Goal: Task Accomplishment & Management: Manage account settings

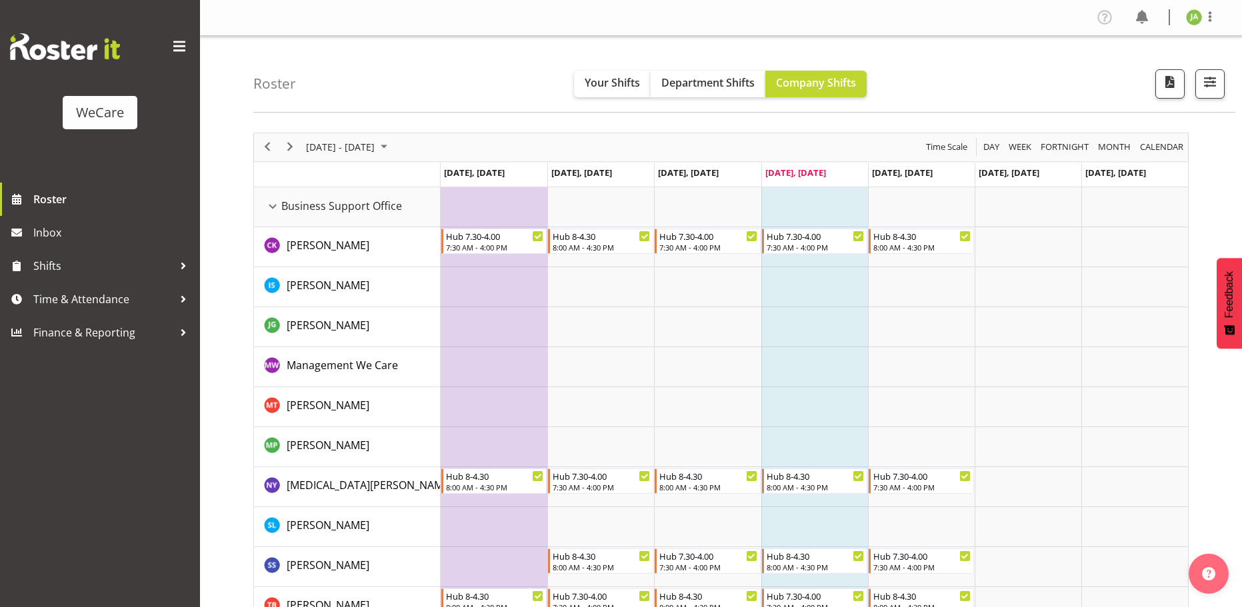
click at [865, 367] on td "Timeline Week of September 25, 2025" at bounding box center [814, 367] width 107 height 40
click at [311, 206] on span "Business Support Office" at bounding box center [341, 206] width 121 height 16
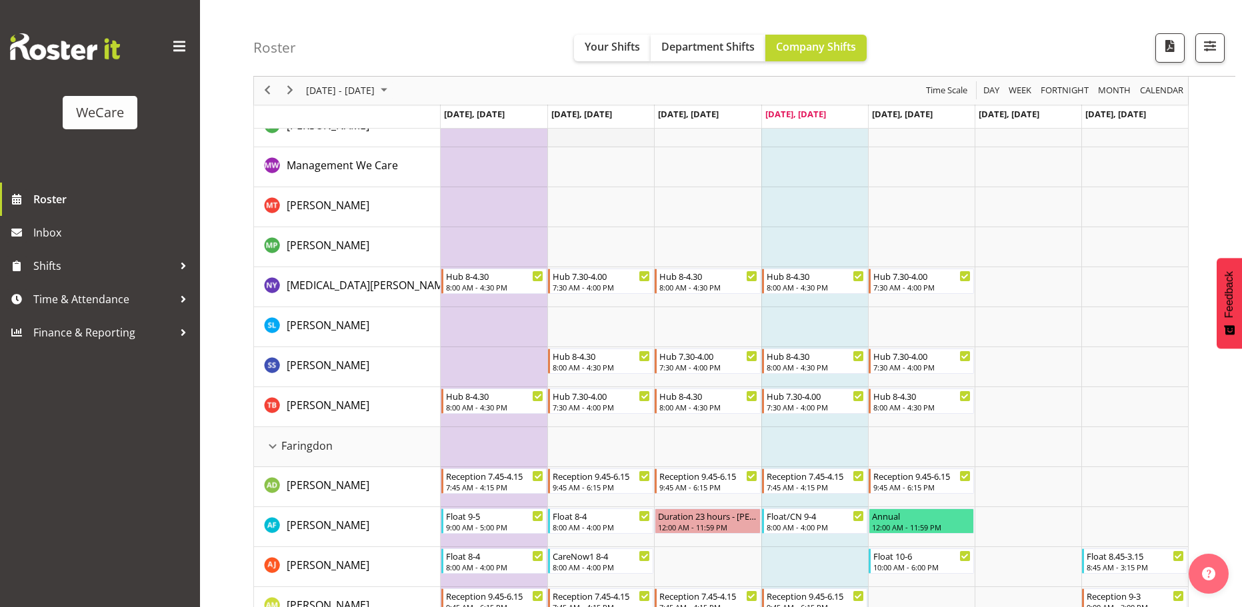
scroll to position [400, 0]
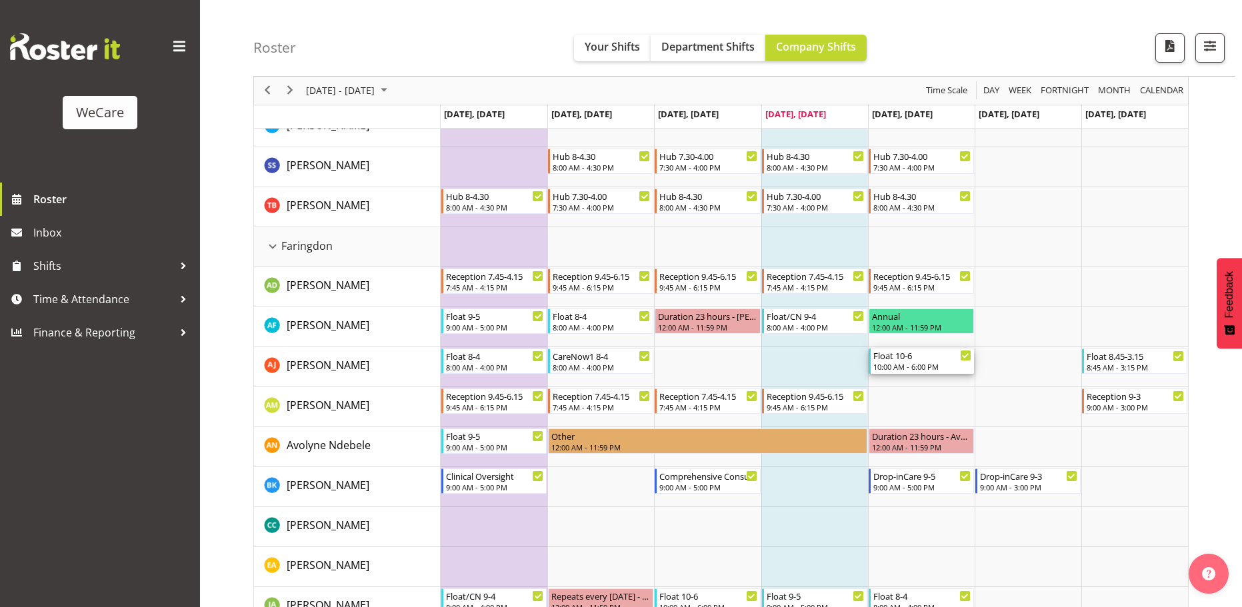
click at [943, 365] on div "10:00 AM - 6:00 PM" at bounding box center [922, 366] width 98 height 11
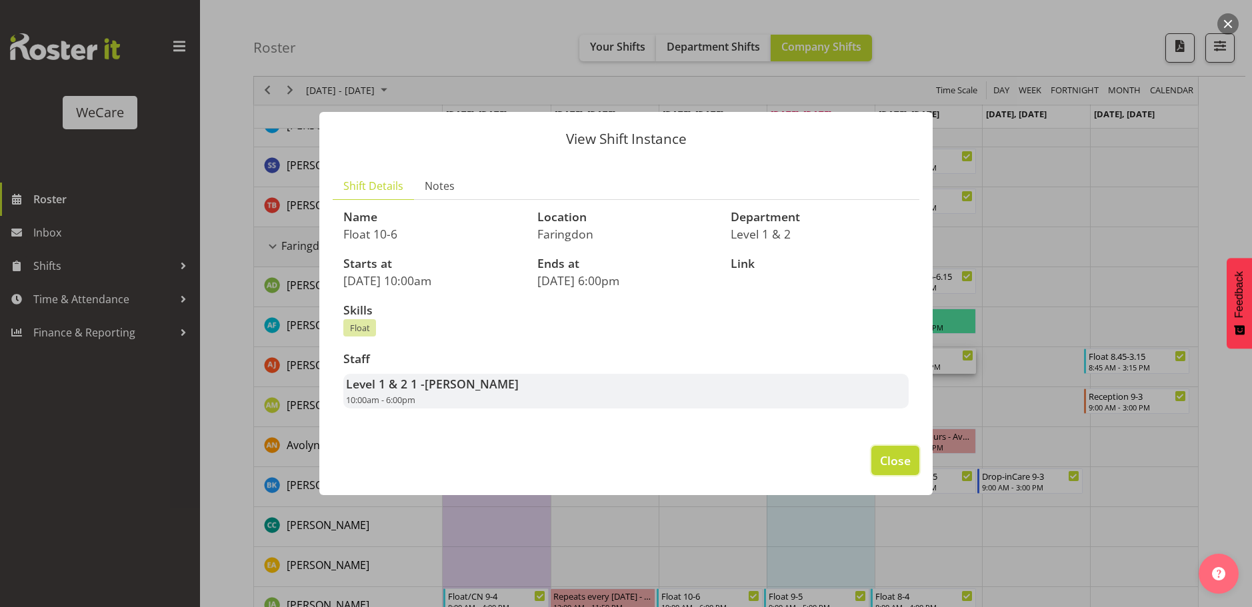
click at [900, 468] on span "Close" at bounding box center [895, 460] width 31 height 17
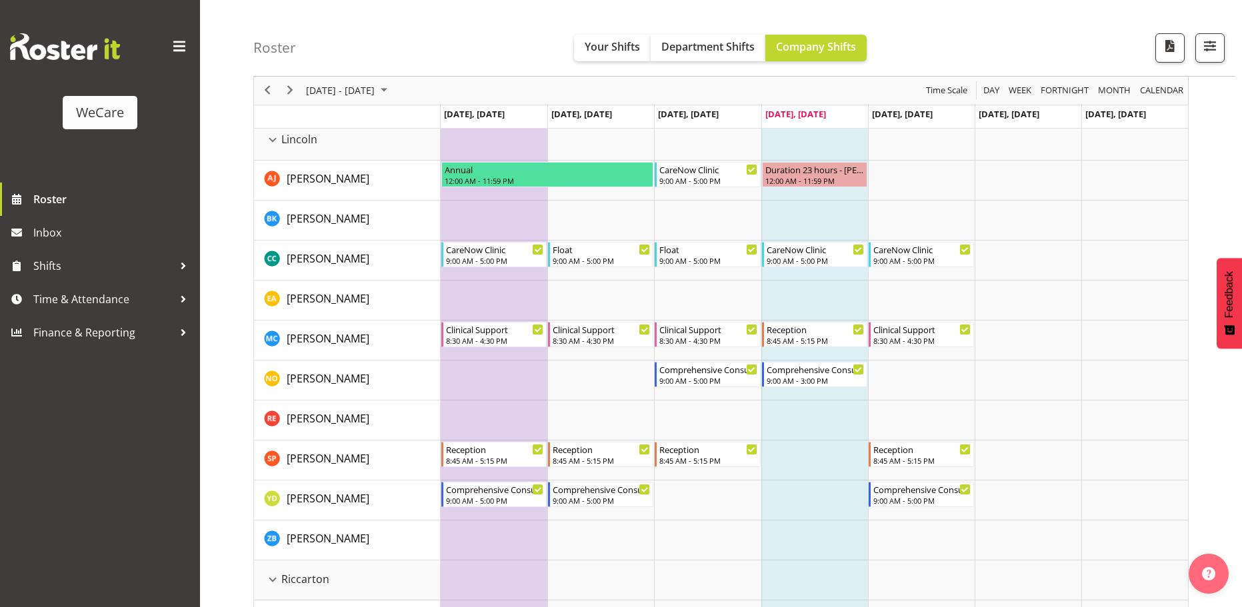
scroll to position [2163, 0]
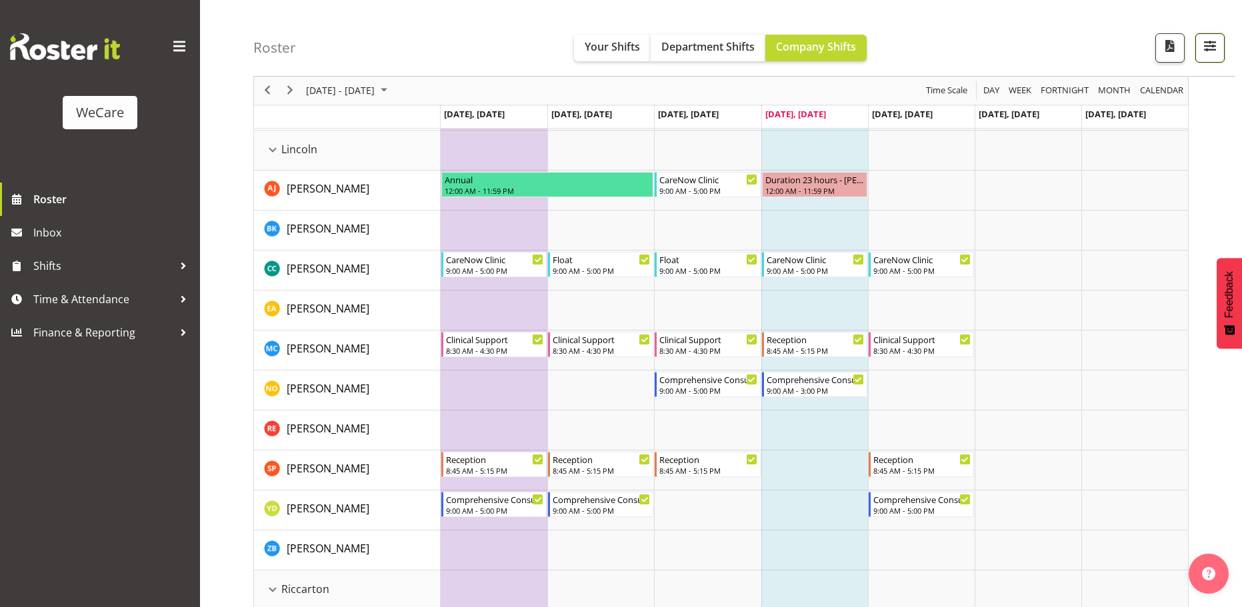
click at [1208, 55] on button "button" at bounding box center [1209, 47] width 29 height 29
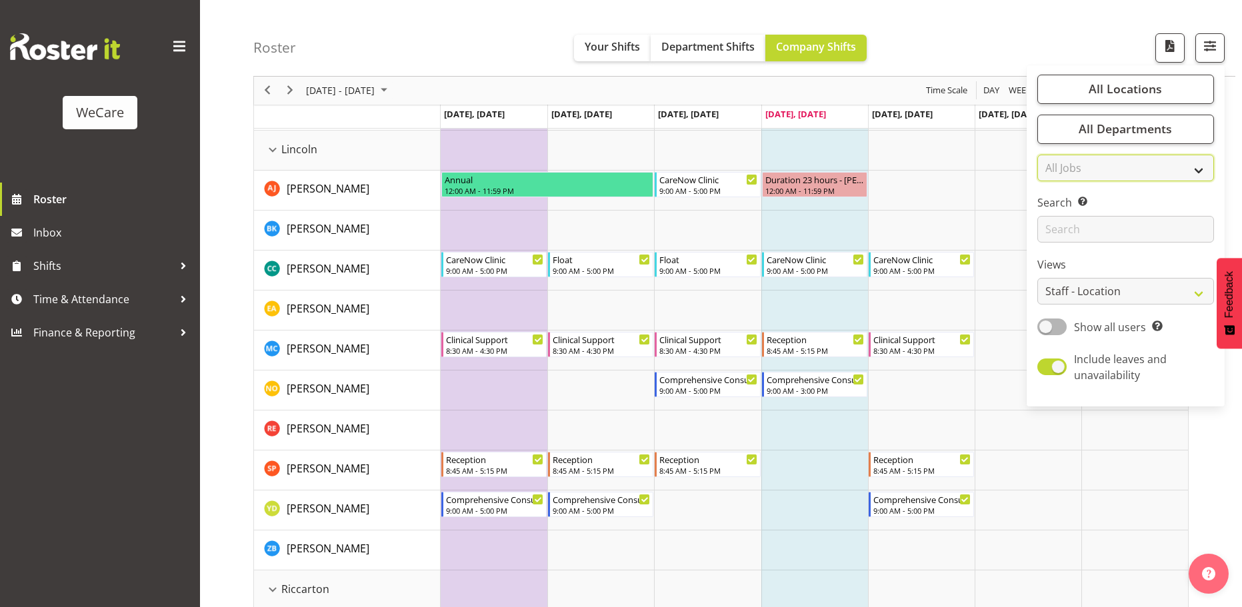
click at [1182, 171] on select "All Jobs All Jobs" at bounding box center [1125, 168] width 177 height 27
click at [1095, 291] on select "Staff Role Shift - Horizontal Shift - Vertical Staff - Location" at bounding box center [1125, 292] width 177 height 27
click at [1038, 279] on select "Staff Role Shift - Horizontal Shift - Vertical Staff - Location" at bounding box center [1125, 292] width 177 height 27
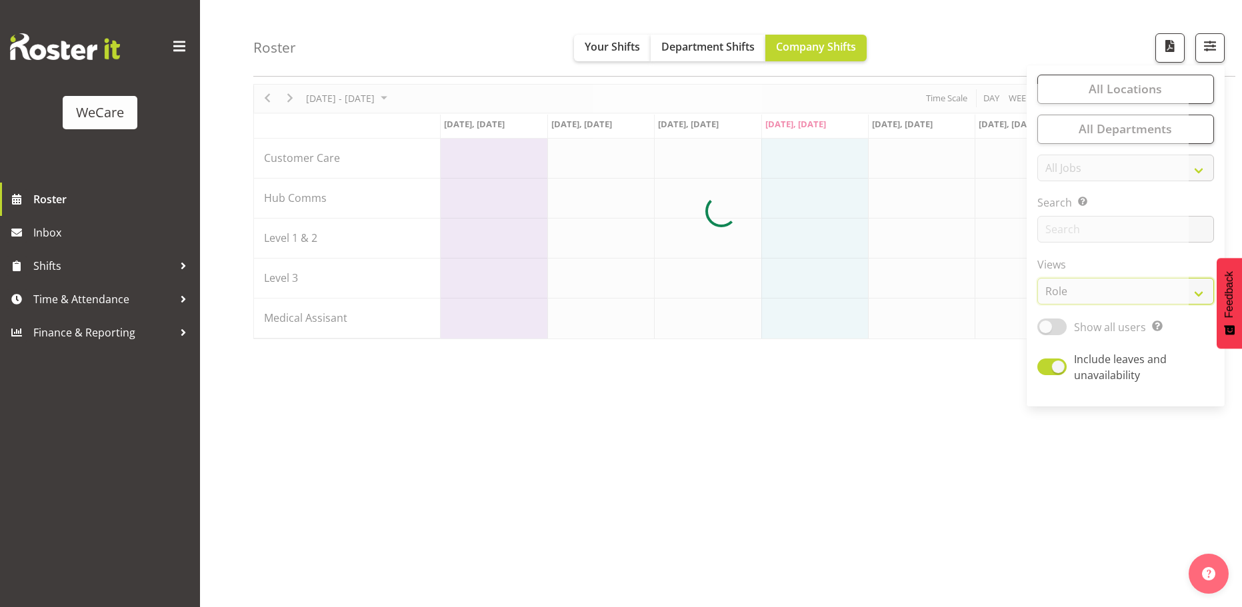
scroll to position [0, 0]
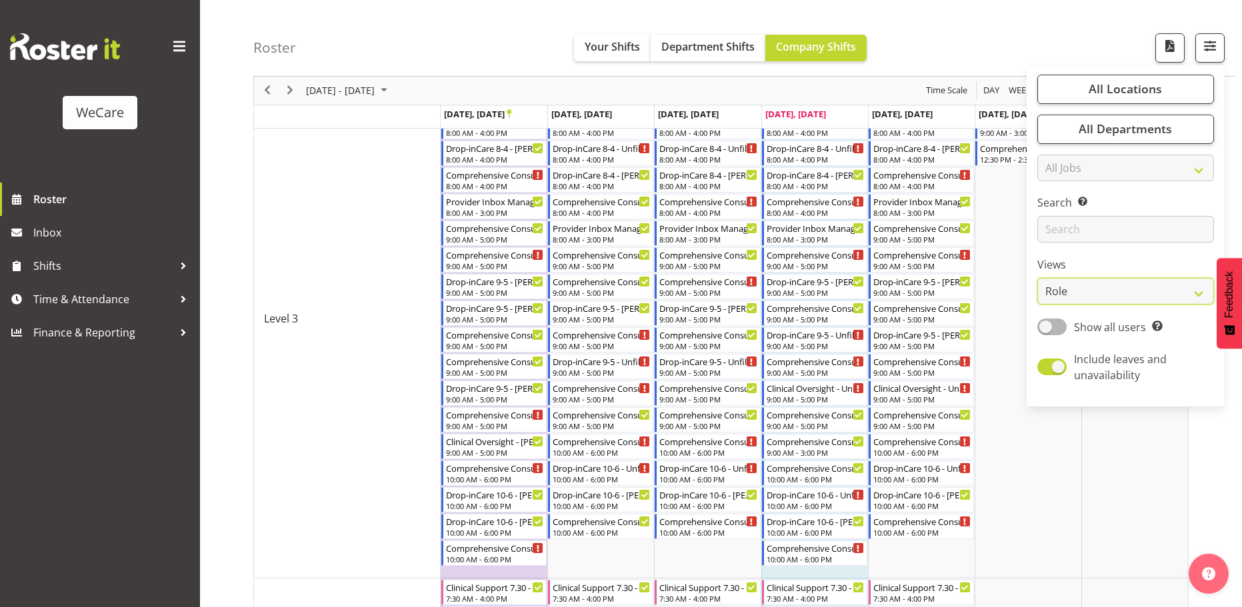
scroll to position [1133, 0]
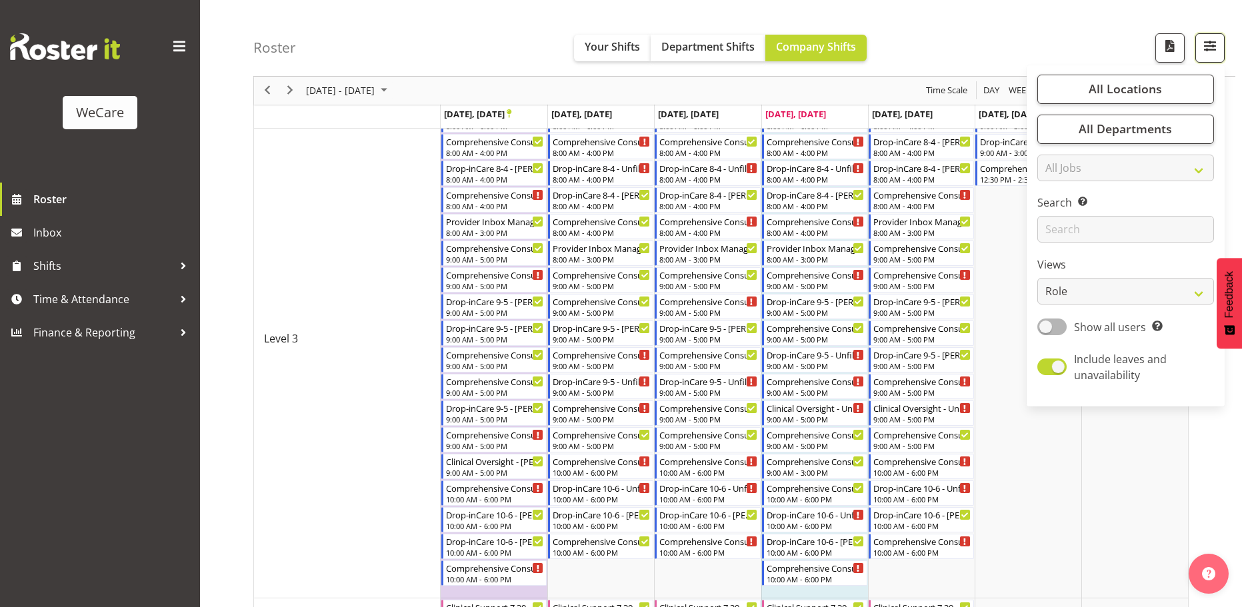
click at [1217, 43] on span "button" at bounding box center [1209, 45] width 17 height 17
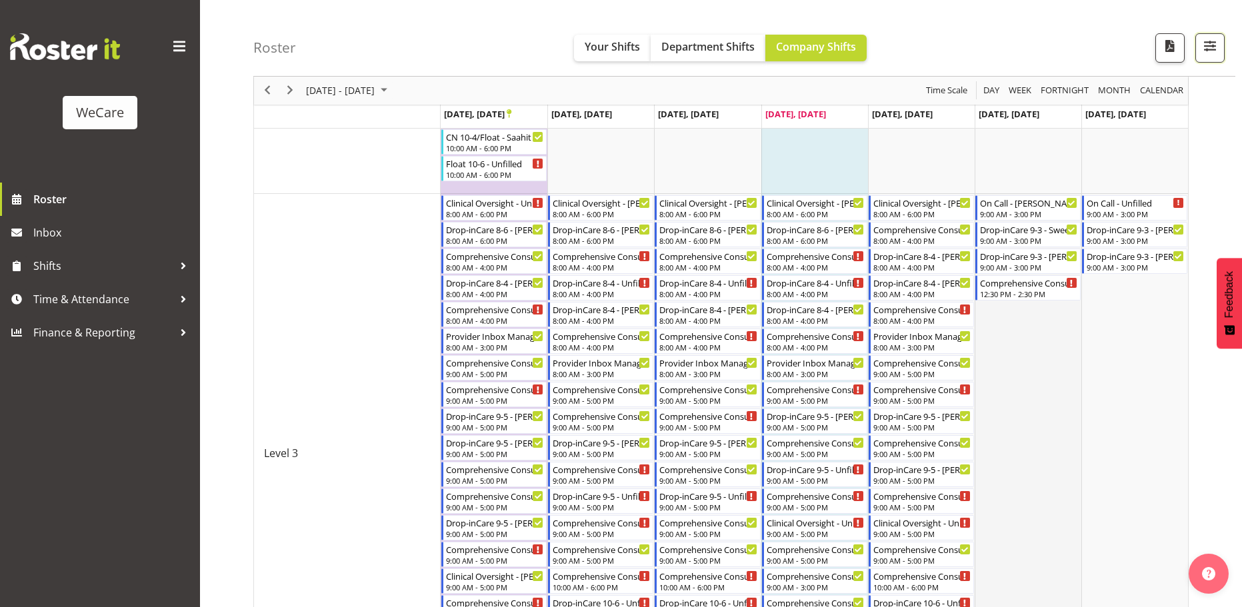
scroll to position [1000, 0]
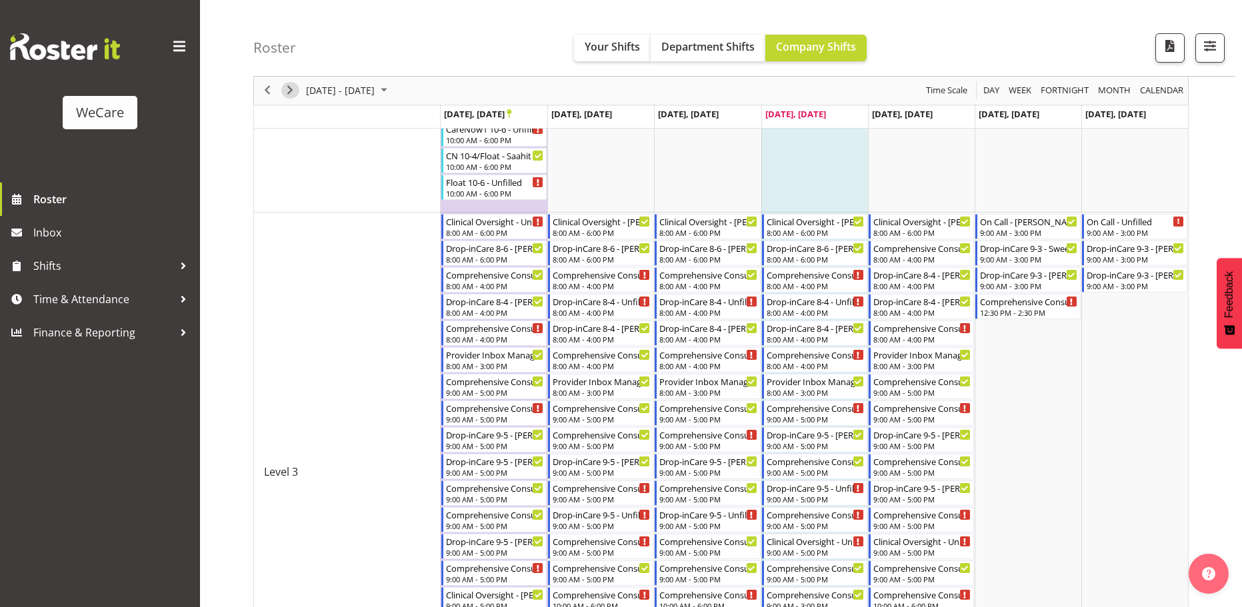
click at [297, 91] on span "Next" at bounding box center [290, 91] width 16 height 17
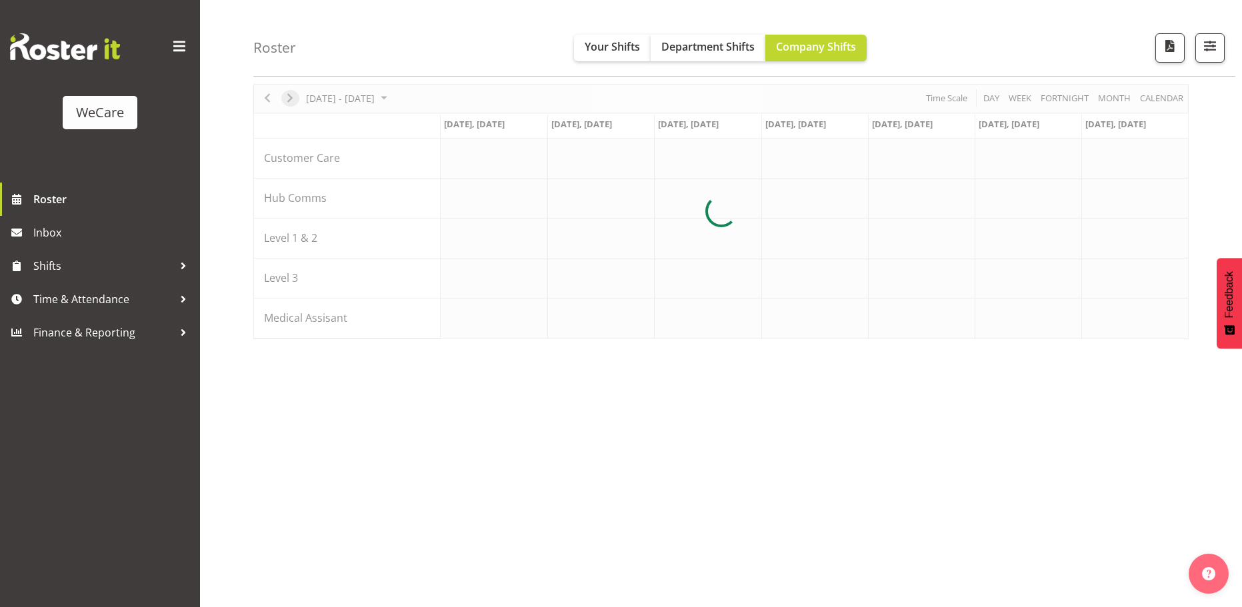
scroll to position [49, 0]
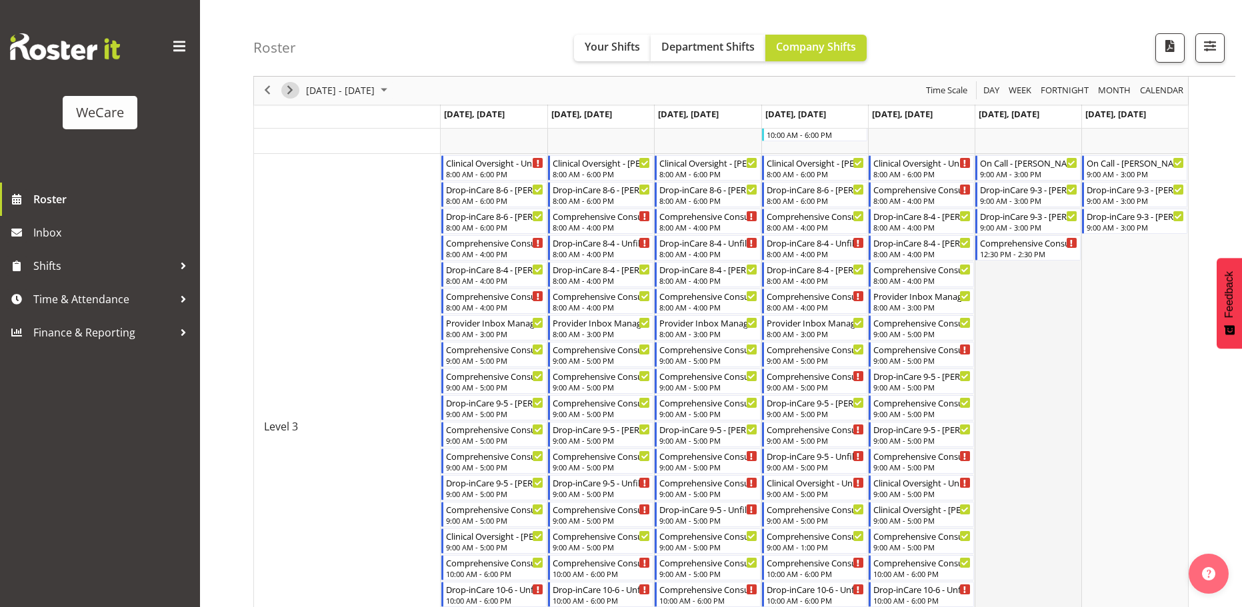
scroll to position [975, 0]
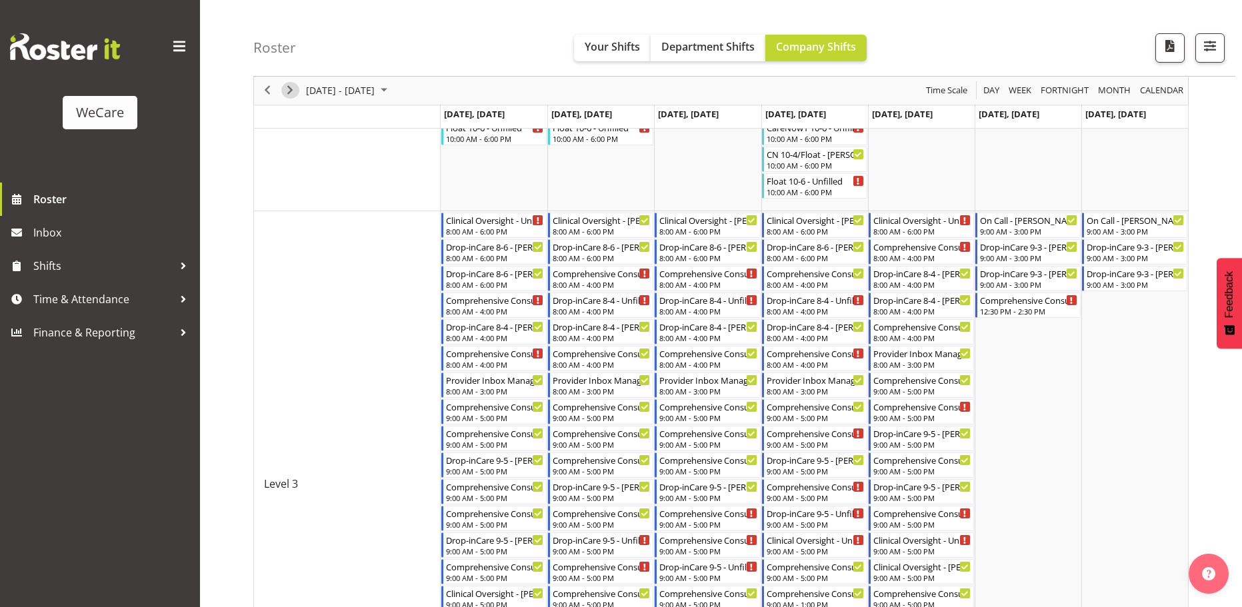
click at [291, 90] on span "Next" at bounding box center [290, 91] width 16 height 17
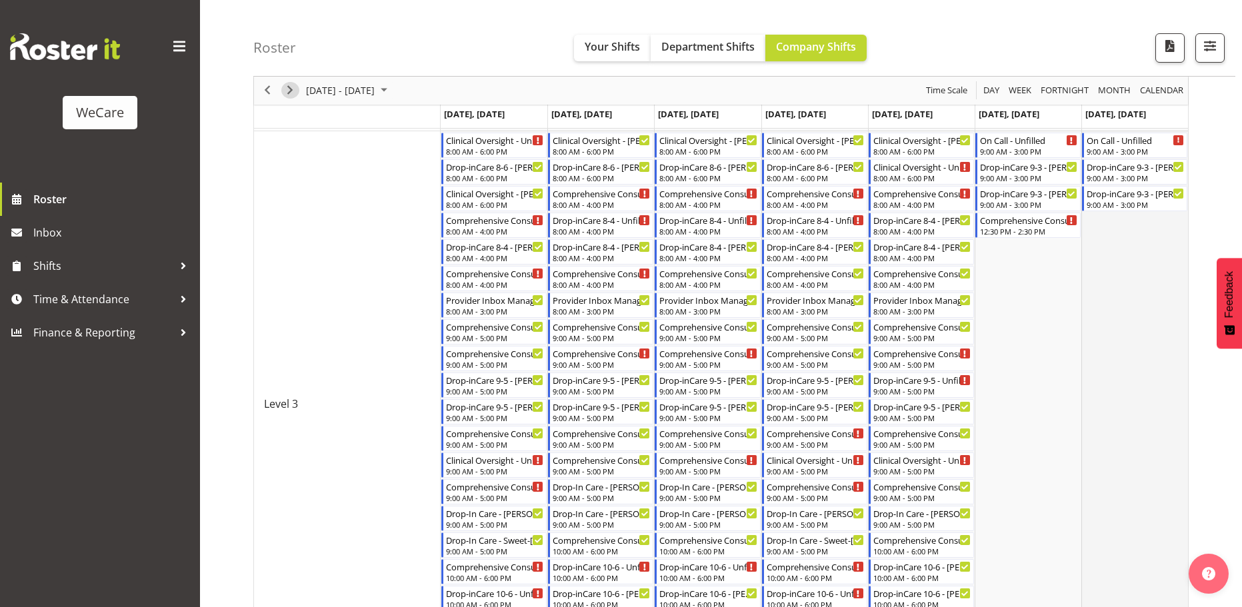
scroll to position [908, 0]
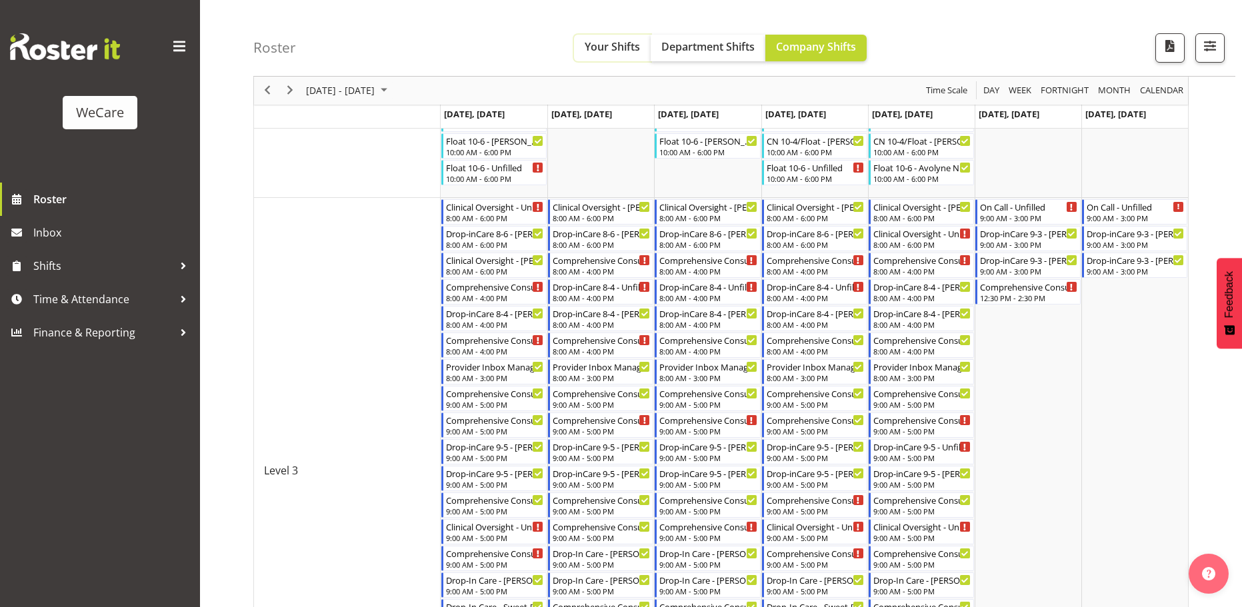
click at [624, 51] on span "Your Shifts" at bounding box center [612, 46] width 55 height 15
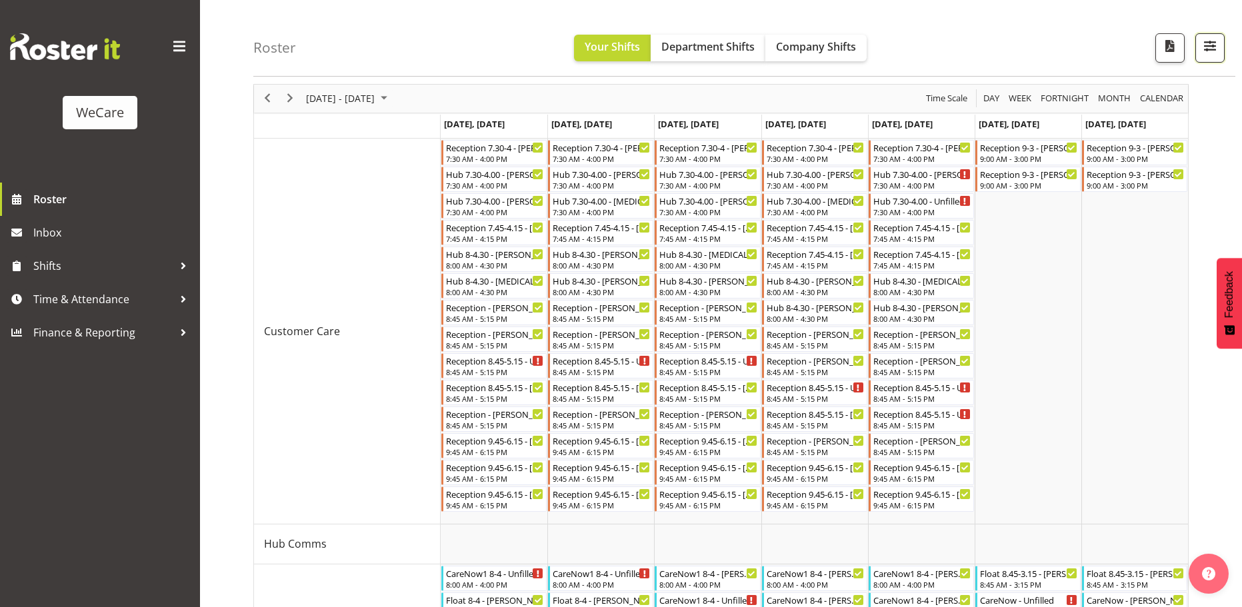
click at [1205, 47] on span "button" at bounding box center [1209, 45] width 17 height 17
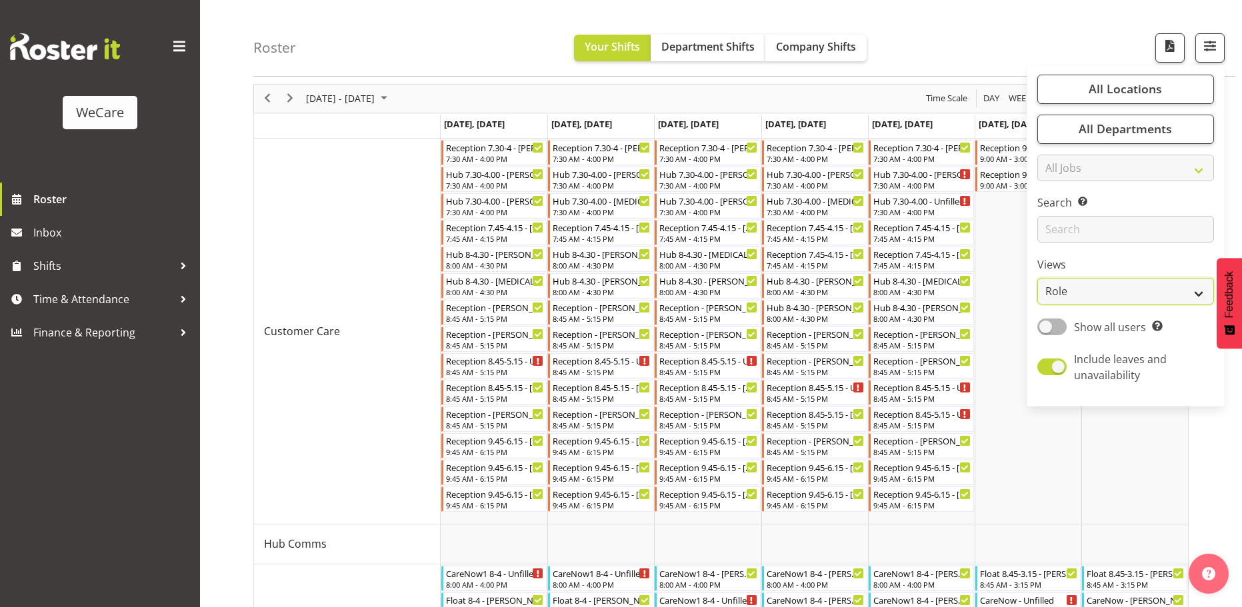
click at [1135, 292] on select "Staff Role Shift - Horizontal Shift - Vertical Staff - Location" at bounding box center [1125, 292] width 177 height 27
select select "staff"
click at [1038, 279] on select "Staff Role Shift - Horizontal Shift - Vertical Staff - Location" at bounding box center [1125, 292] width 177 height 27
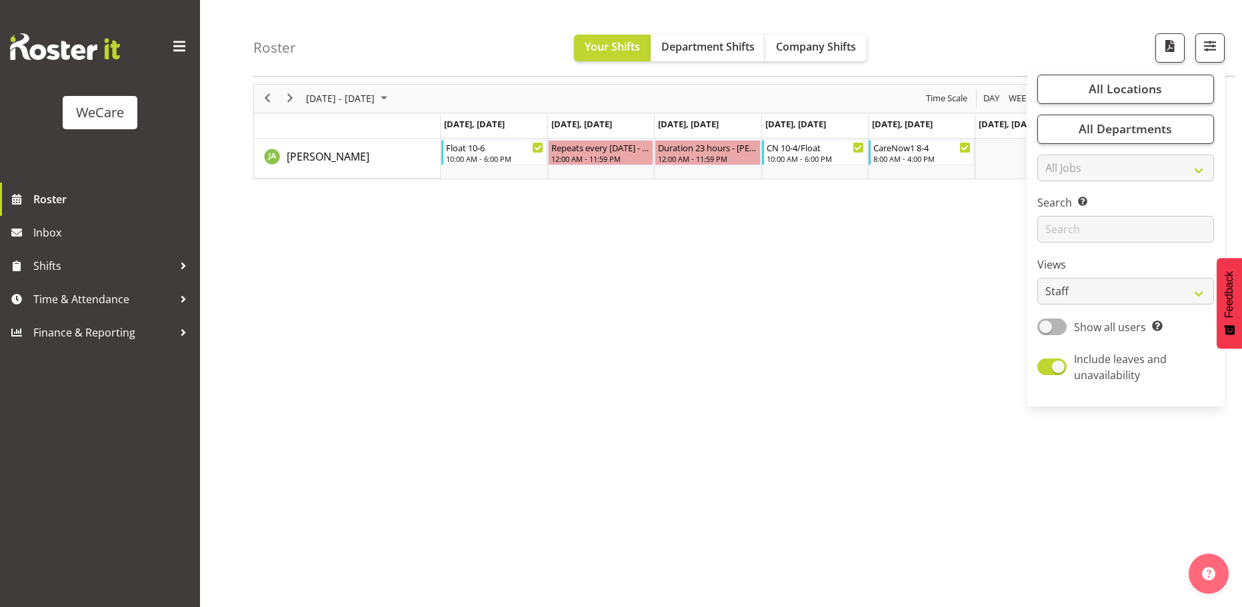
click at [227, 149] on div "Roster Your Shifts Department Shifts Company Shifts All Locations Clear Busines…" at bounding box center [721, 297] width 1042 height 620
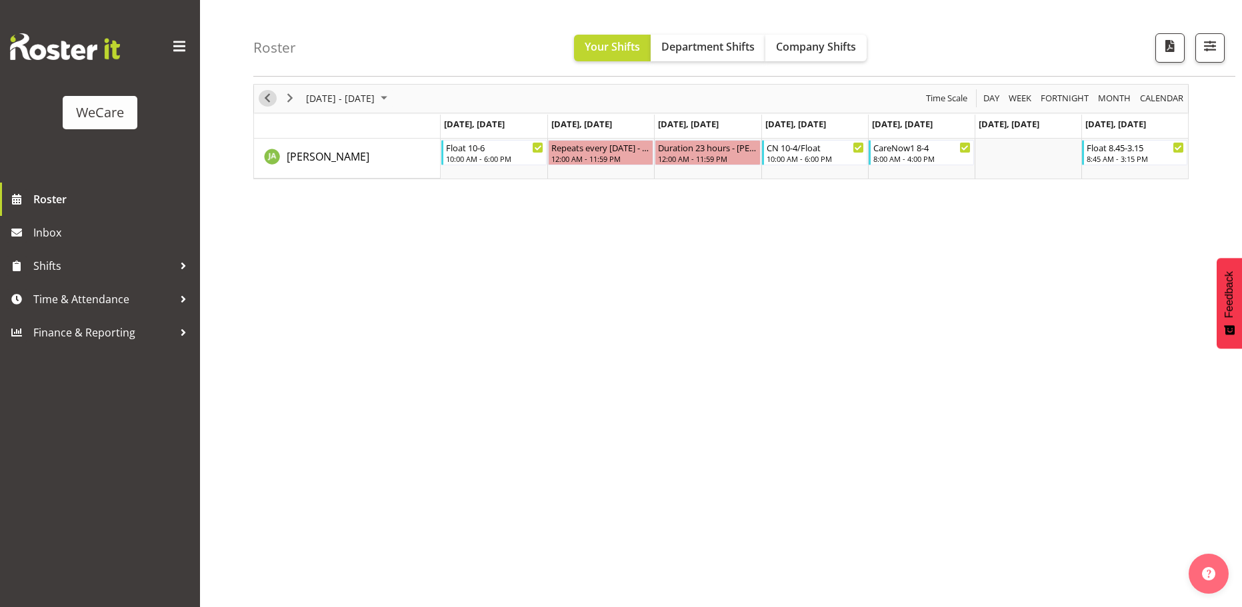
click at [269, 97] on span "Previous" at bounding box center [267, 98] width 16 height 17
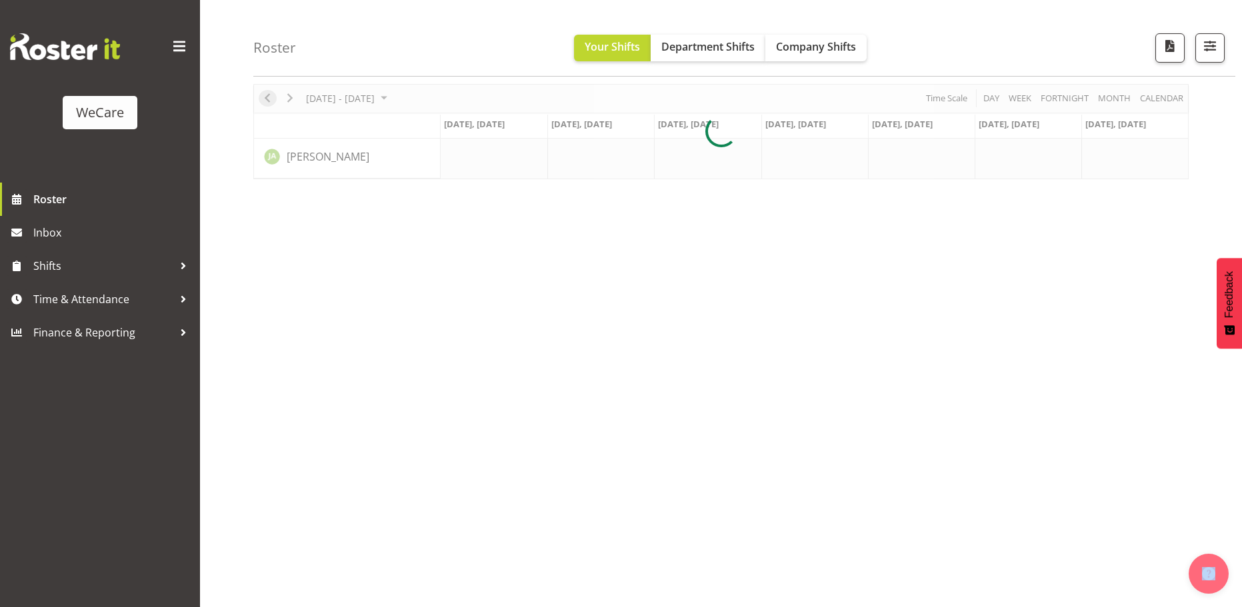
click at [269, 97] on div at bounding box center [720, 131] width 935 height 95
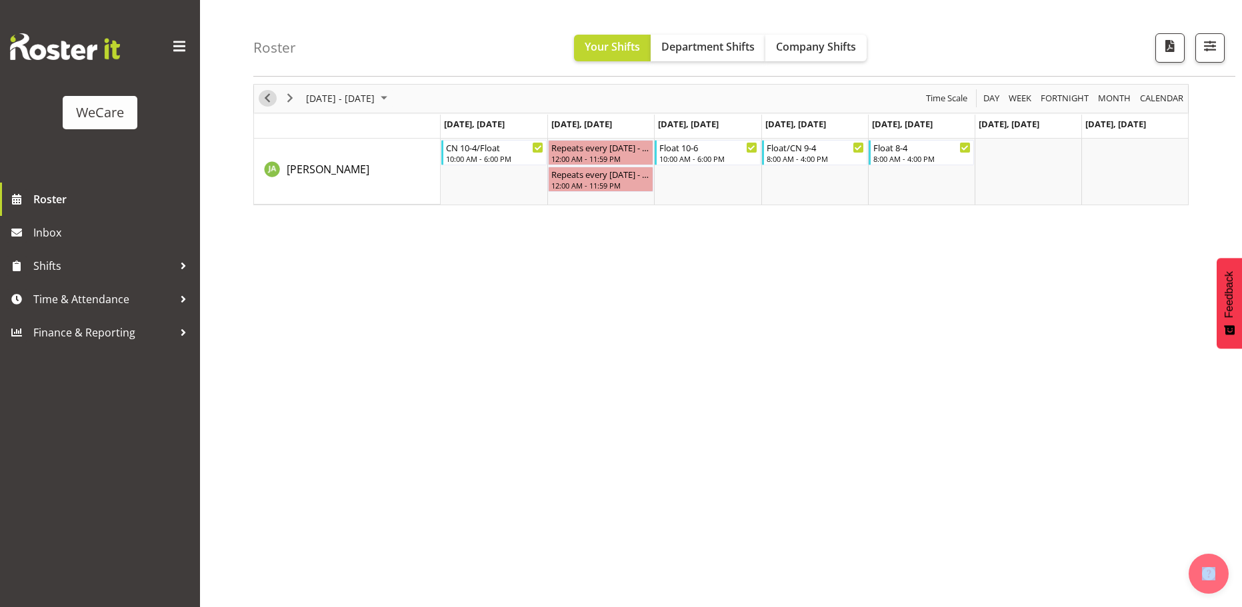
click at [267, 99] on span "Previous" at bounding box center [267, 98] width 16 height 17
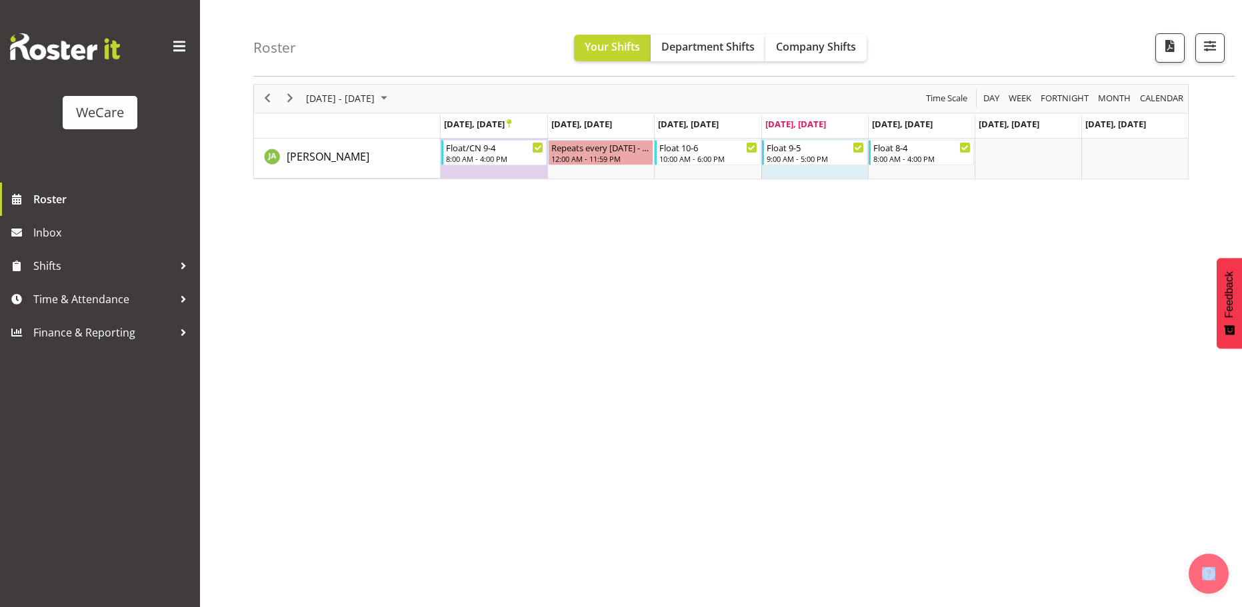
click at [963, 47] on div "Roster Your Shifts Department Shifts Company Shifts All Locations Clear Busines…" at bounding box center [744, 38] width 982 height 77
